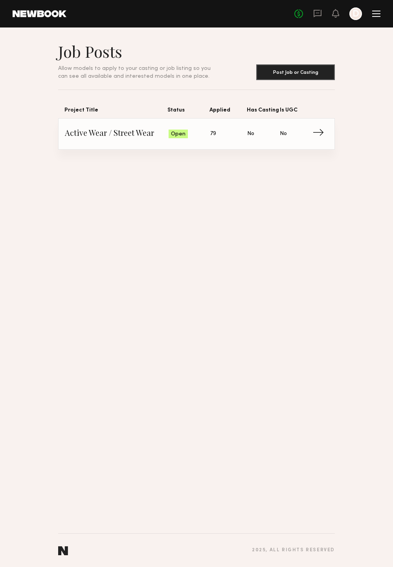
click at [377, 13] on div at bounding box center [376, 14] width 8 height 6
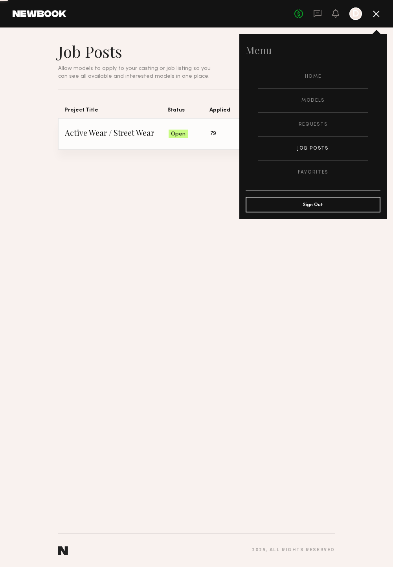
click at [313, 205] on button "Sign Out" at bounding box center [313, 205] width 135 height 16
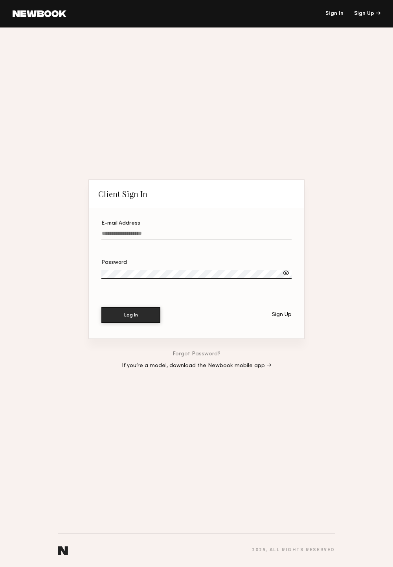
type input "**********"
click at [287, 275] on div at bounding box center [286, 273] width 8 height 8
click at [136, 322] on button "Log In" at bounding box center [130, 315] width 59 height 16
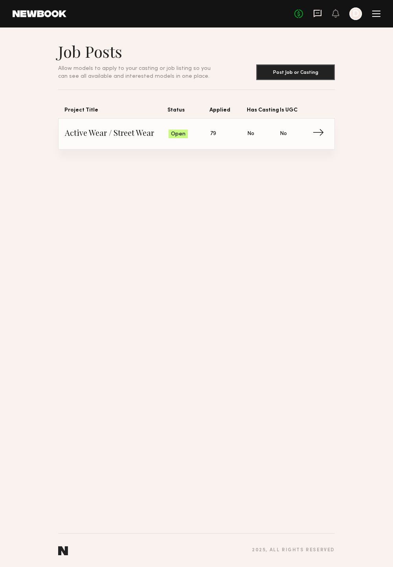
click at [320, 10] on icon at bounding box center [317, 13] width 8 height 7
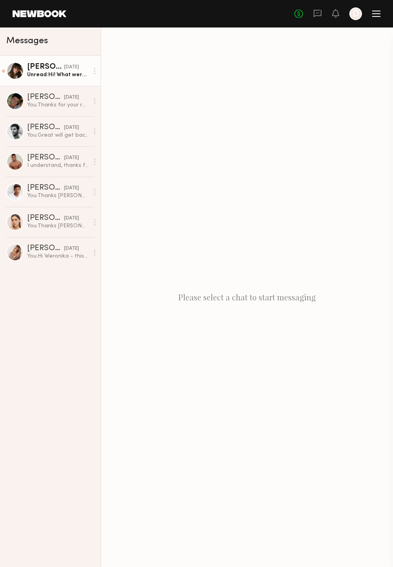
click at [47, 71] on div "Unread: Hi! What were the requested dates again?" at bounding box center [58, 74] width 62 height 7
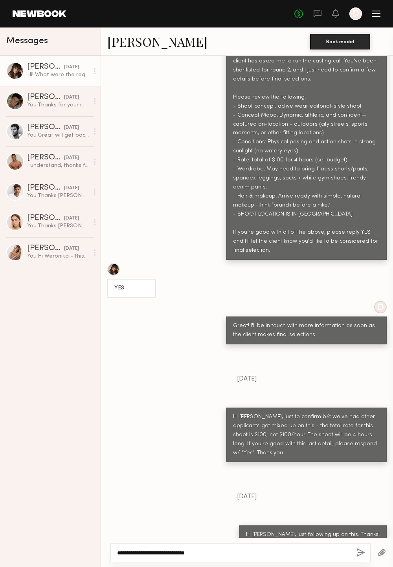
scroll to position [395, 0]
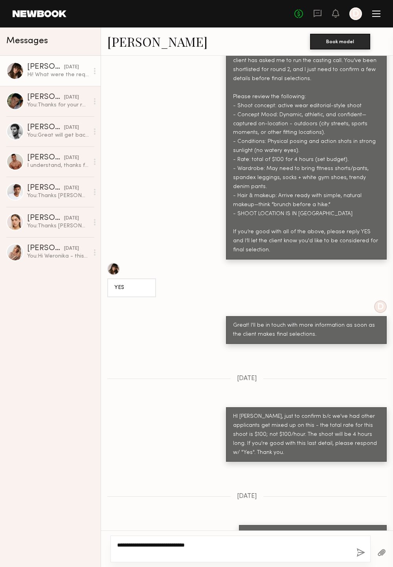
click at [217, 549] on textarea "**********" at bounding box center [233, 549] width 233 height 16
drag, startPoint x: 196, startPoint y: 546, endPoint x: 202, endPoint y: 543, distance: 7.2
click at [202, 543] on textarea "**********" at bounding box center [233, 549] width 233 height 16
type textarea "**********"
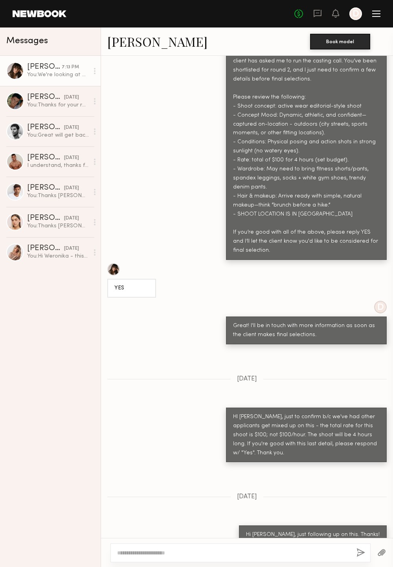
scroll to position [493, 0]
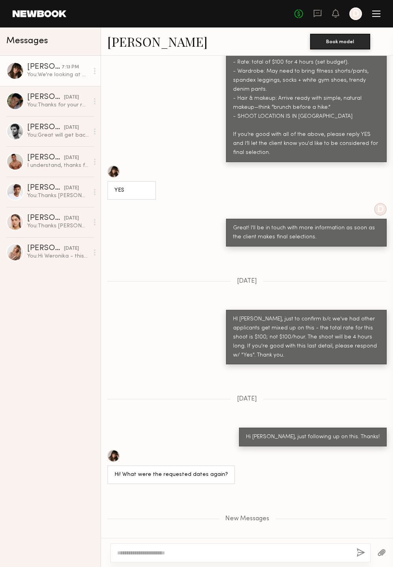
click at [43, 17] on link at bounding box center [40, 13] width 54 height 7
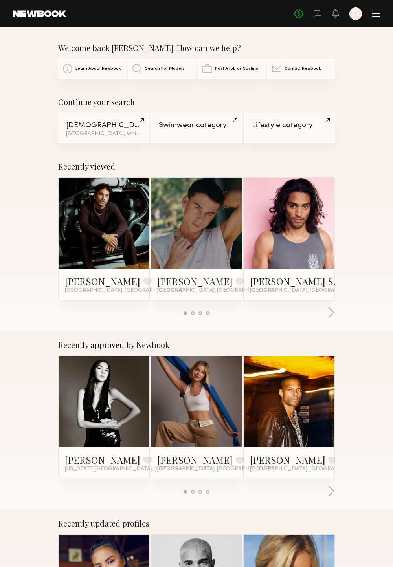
click at [375, 13] on div at bounding box center [376, 13] width 8 height 1
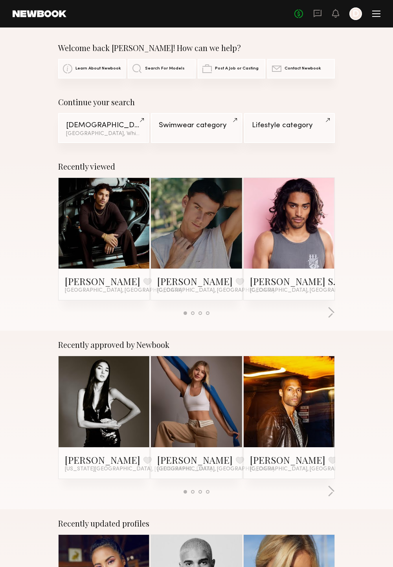
click at [355, 13] on div at bounding box center [355, 13] width 13 height 13
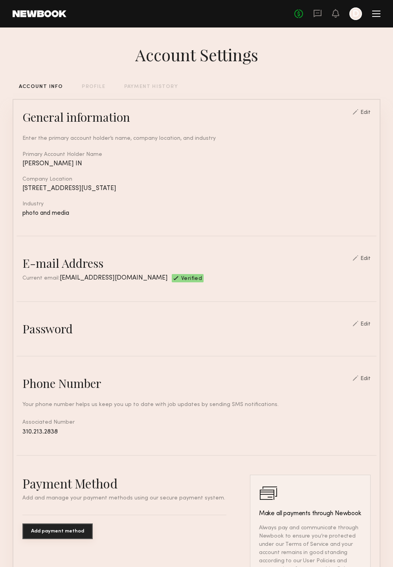
click at [380, 15] on div at bounding box center [376, 14] width 8 height 6
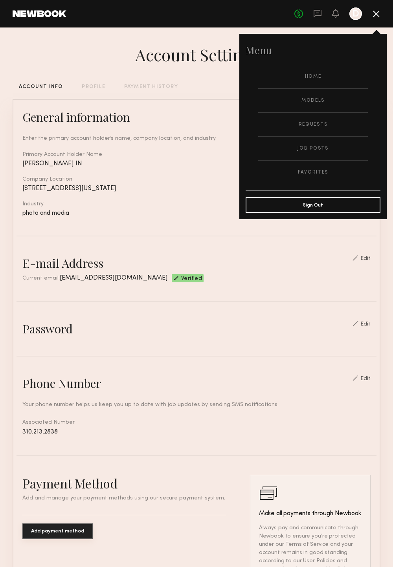
click at [76, 66] on div "Account Settings ACCOUNT INFO PROFILE PAYMENT HISTORY General information Edit …" at bounding box center [197, 385] width 368 height 717
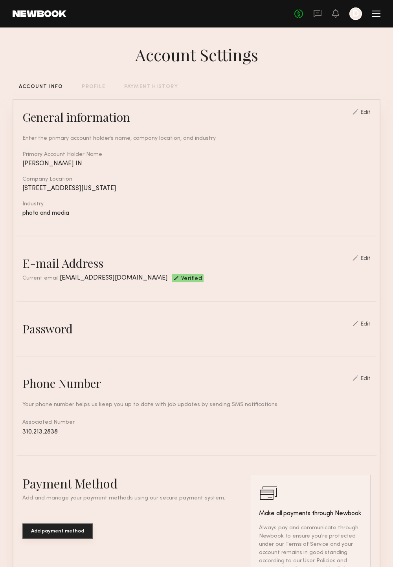
click at [45, 11] on link at bounding box center [40, 13] width 54 height 7
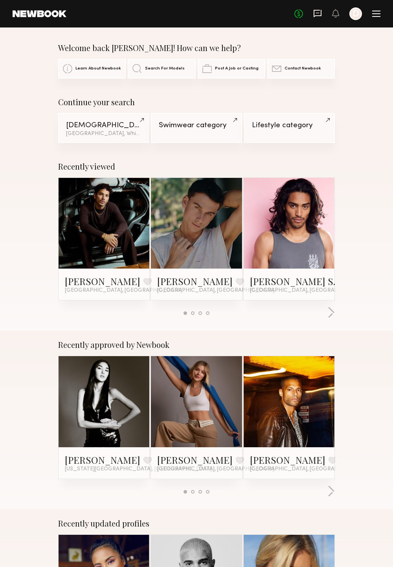
click at [317, 13] on icon at bounding box center [317, 13] width 9 height 9
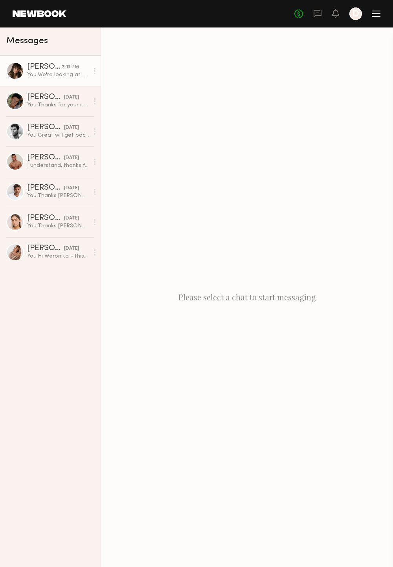
click at [40, 70] on div "[PERSON_NAME]" at bounding box center [44, 67] width 35 height 8
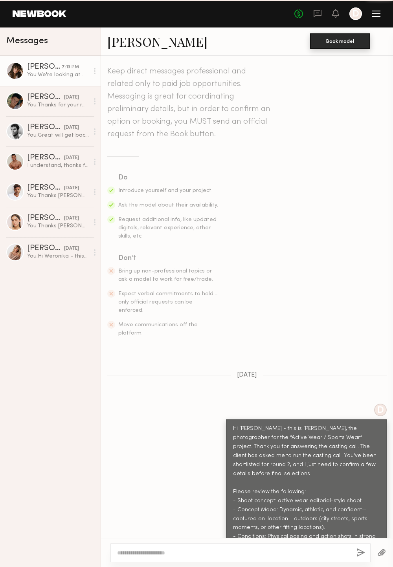
scroll to position [433, 0]
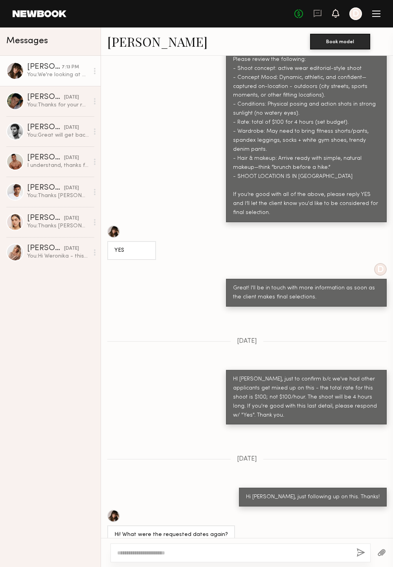
click at [334, 15] on icon at bounding box center [335, 12] width 6 height 5
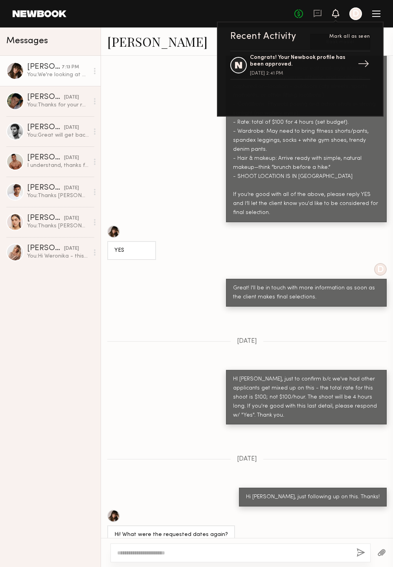
click at [308, 57] on div "Congrats! Your Newbook profile has been approved." at bounding box center [301, 61] width 102 height 13
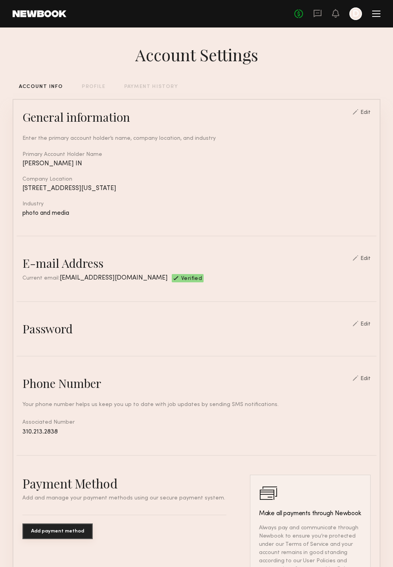
click at [352, 16] on div at bounding box center [355, 13] width 13 height 13
click at [355, 15] on div at bounding box center [355, 13] width 13 height 13
click at [376, 15] on div at bounding box center [376, 14] width 8 height 6
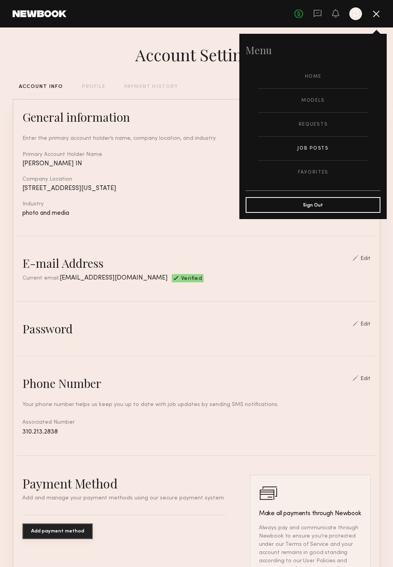
click at [316, 151] on link "Job Posts" at bounding box center [313, 149] width 110 height 24
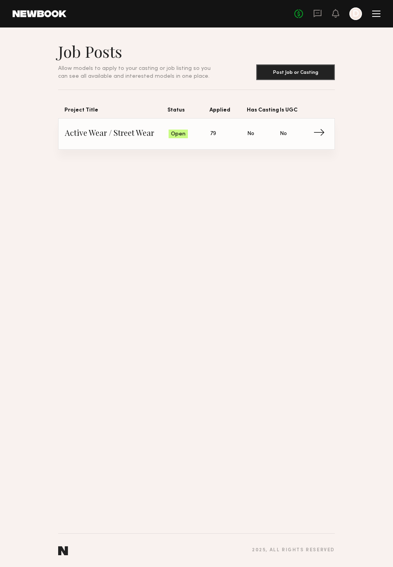
click at [319, 130] on span "→" at bounding box center [321, 134] width 16 height 12
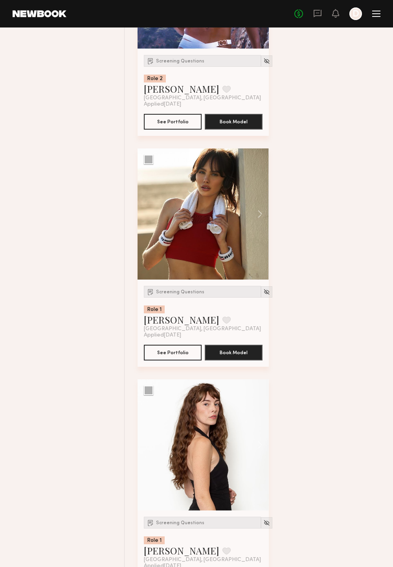
scroll to position [477, 0]
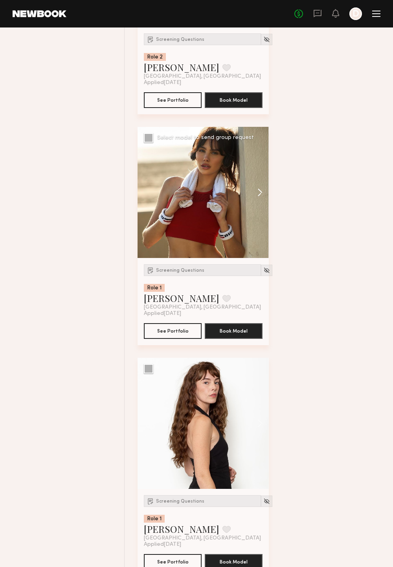
click at [258, 190] on button at bounding box center [256, 192] width 25 height 131
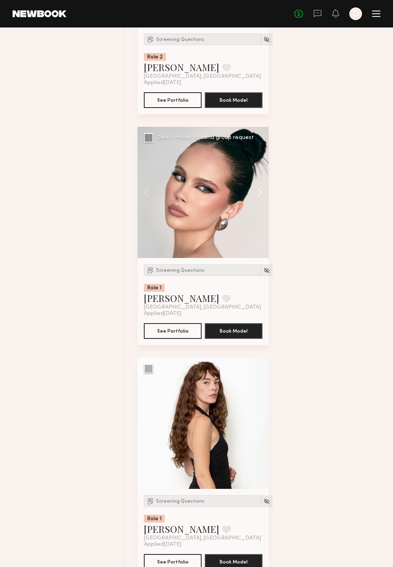
click at [258, 190] on button at bounding box center [256, 192] width 25 height 131
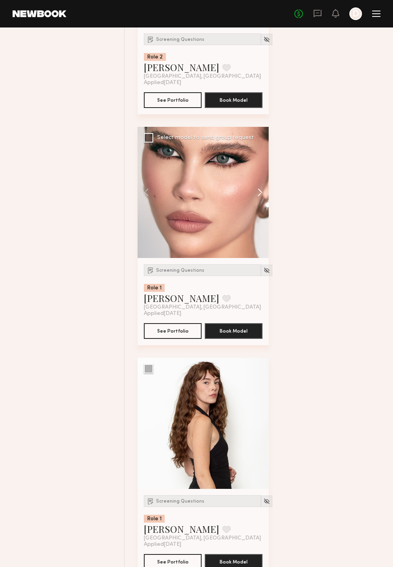
click at [258, 190] on button at bounding box center [256, 192] width 25 height 131
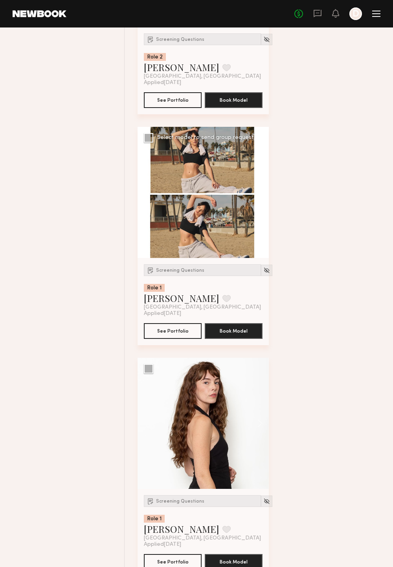
click at [258, 190] on button at bounding box center [256, 192] width 25 height 131
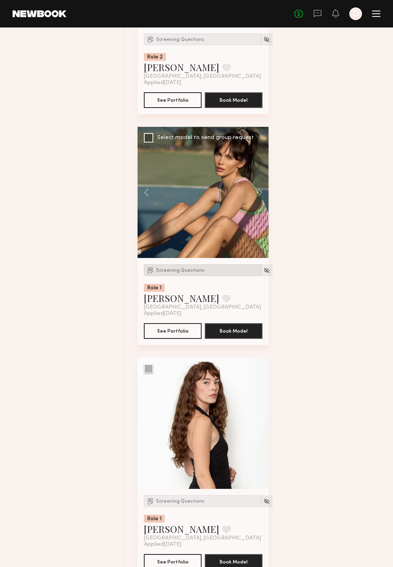
click at [179, 269] on span "Screening Questions" at bounding box center [180, 270] width 48 height 5
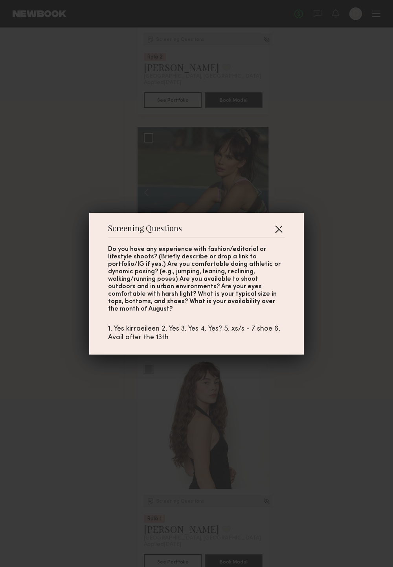
click at [281, 229] on button "button" at bounding box center [278, 229] width 13 height 13
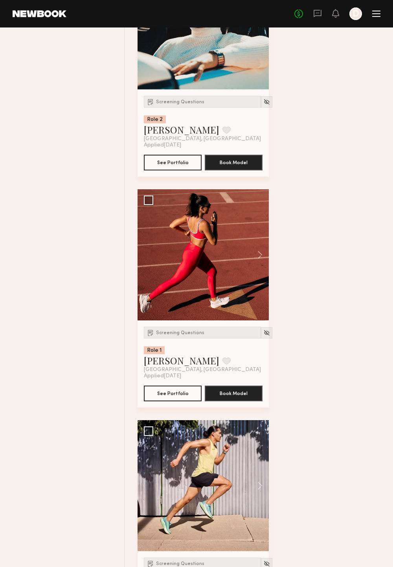
scroll to position [1136, 0]
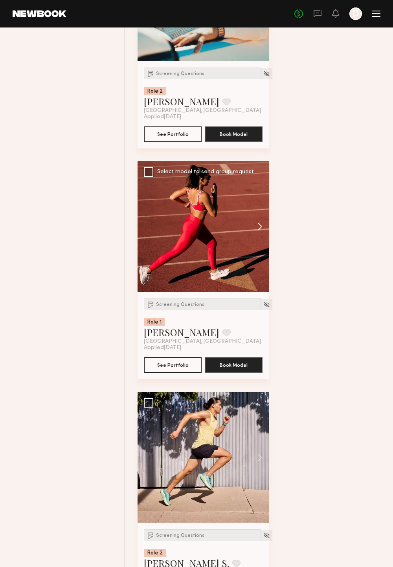
click at [255, 228] on button at bounding box center [256, 226] width 25 height 131
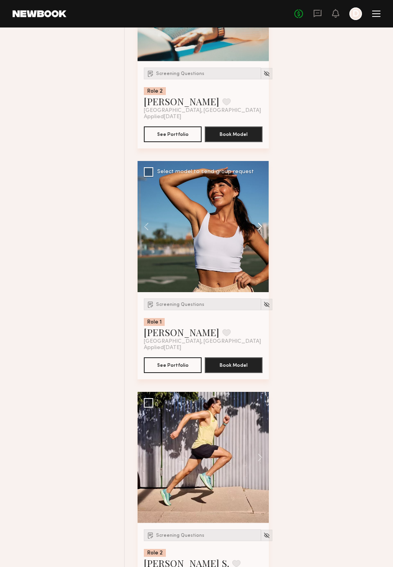
click at [255, 228] on button at bounding box center [256, 226] width 25 height 131
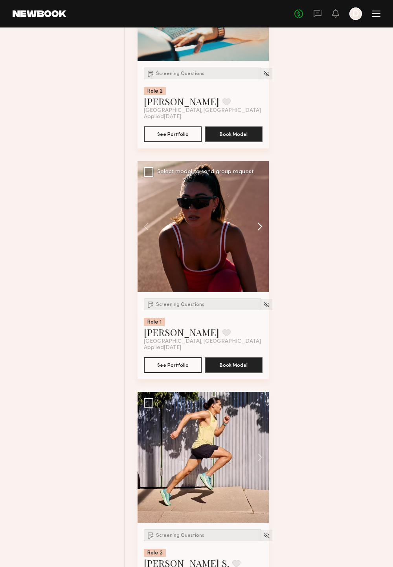
click at [255, 228] on button at bounding box center [256, 226] width 25 height 131
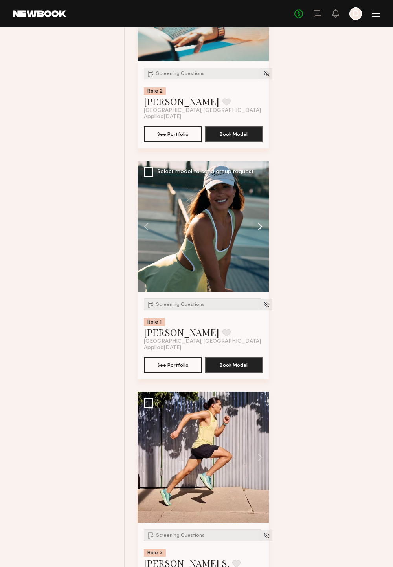
click at [255, 228] on button at bounding box center [256, 226] width 25 height 131
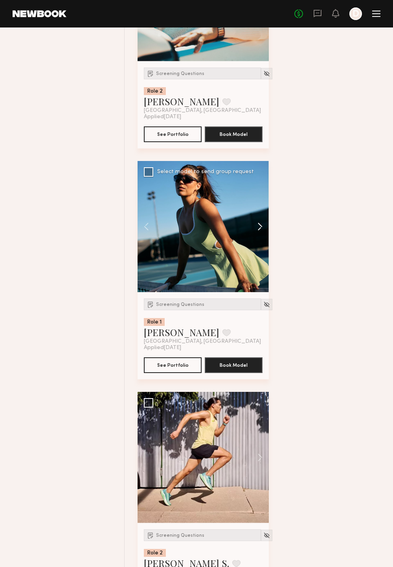
click at [255, 228] on button at bounding box center [256, 226] width 25 height 131
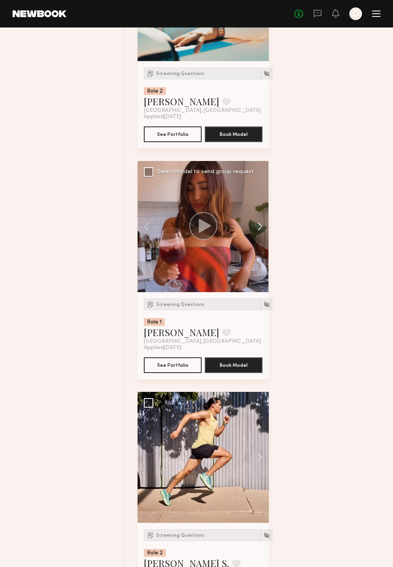
click at [255, 228] on button at bounding box center [256, 226] width 25 height 131
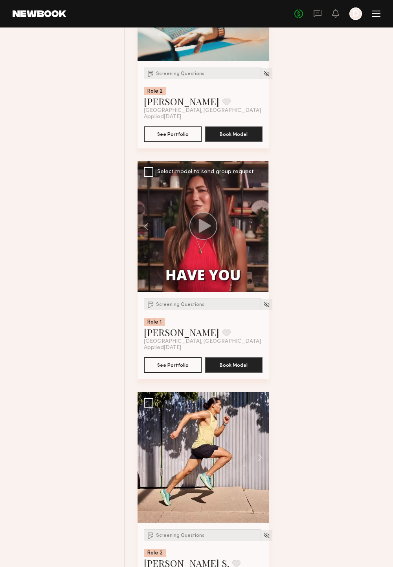
click at [255, 228] on div at bounding box center [202, 226] width 131 height 131
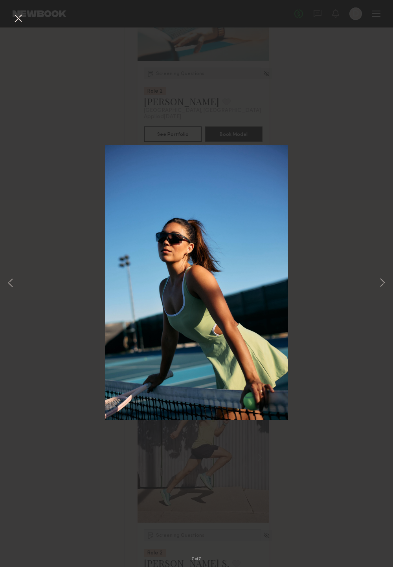
click at [17, 16] on button at bounding box center [18, 19] width 13 height 14
